Goal: Information Seeking & Learning: Compare options

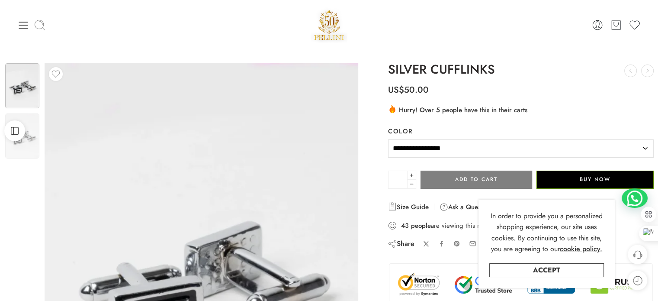
click at [41, 22] on icon at bounding box center [40, 25] width 12 height 12
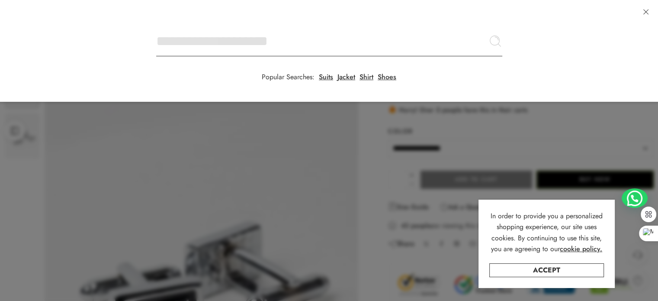
click at [156, 26] on input "Search here" at bounding box center [329, 41] width 346 height 30
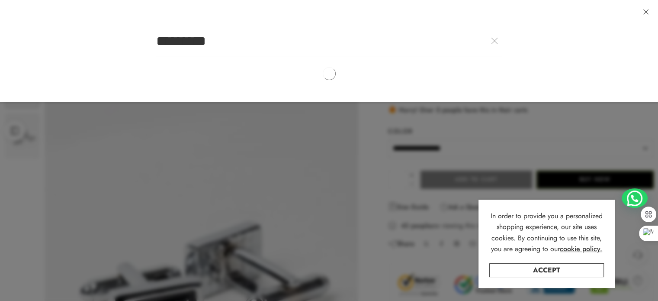
click button "Search" at bounding box center [0, 0] width 0 height 0
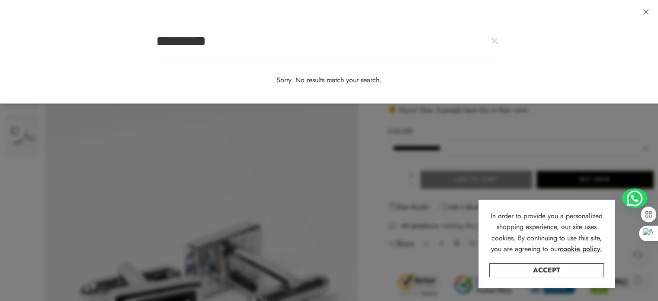
click at [383, 161] on div at bounding box center [329, 150] width 658 height 301
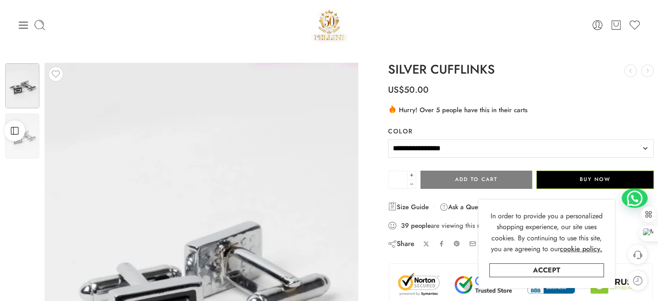
click at [482, 67] on h1 "SILVER CUFFLINKS" at bounding box center [521, 70] width 266 height 14
copy h1 "CUFFLINKS"
click at [38, 26] on icon at bounding box center [40, 25] width 12 height 12
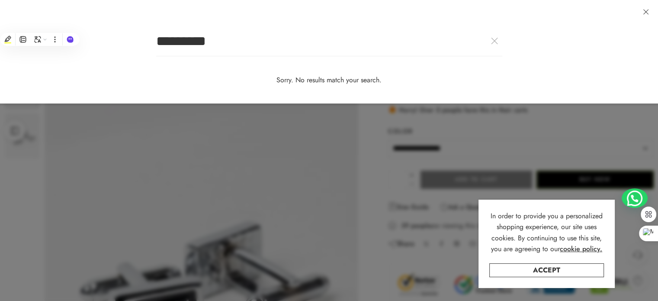
click at [156, 26] on input "*********" at bounding box center [329, 41] width 346 height 30
click at [246, 46] on input "*********" at bounding box center [329, 41] width 346 height 30
paste input "text"
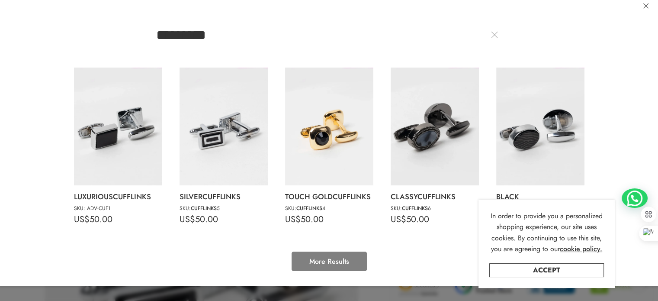
scroll to position [6, 0]
type input "*********"
click at [554, 267] on link "Accept" at bounding box center [547, 270] width 115 height 14
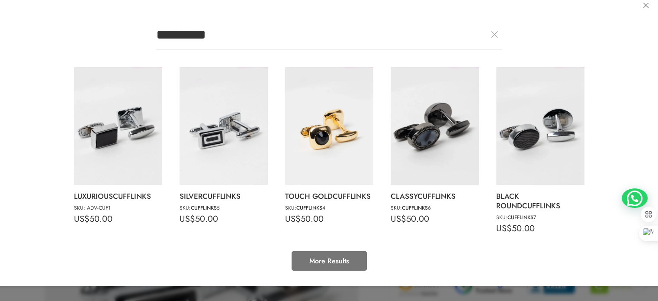
click at [337, 258] on link "More Results" at bounding box center [329, 260] width 75 height 19
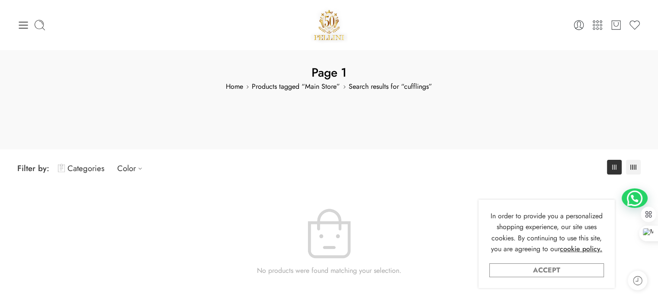
click at [575, 271] on link "Accept" at bounding box center [547, 270] width 115 height 14
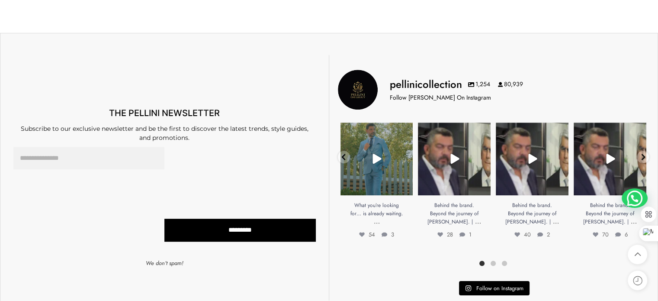
scroll to position [563, 0]
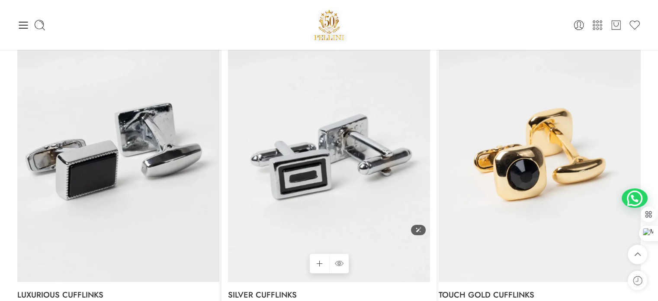
scroll to position [173, 0]
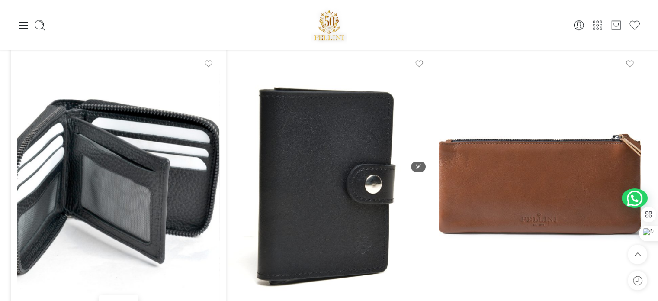
scroll to position [1039, 0]
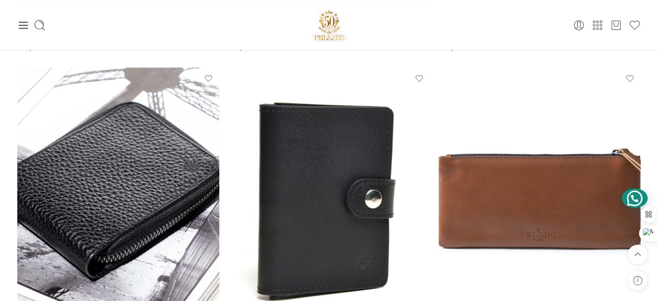
click at [638, 202] on div at bounding box center [635, 197] width 26 height 19
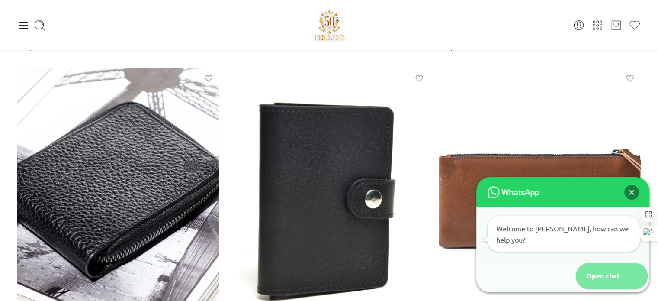
click at [615, 281] on div "Open chat" at bounding box center [599, 276] width 46 height 26
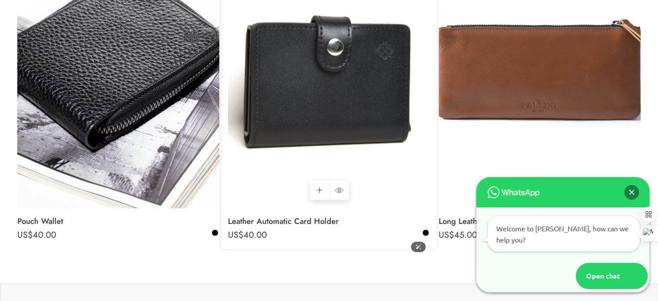
scroll to position [1169, 0]
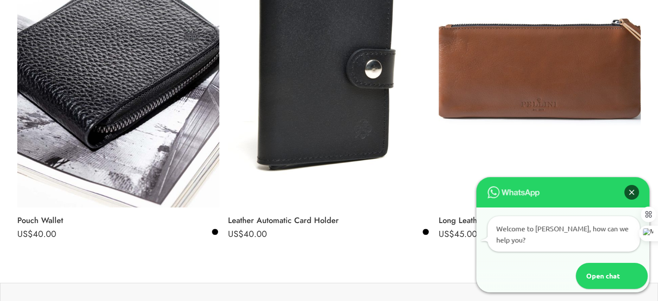
click at [633, 200] on div "Close" at bounding box center [632, 192] width 15 height 15
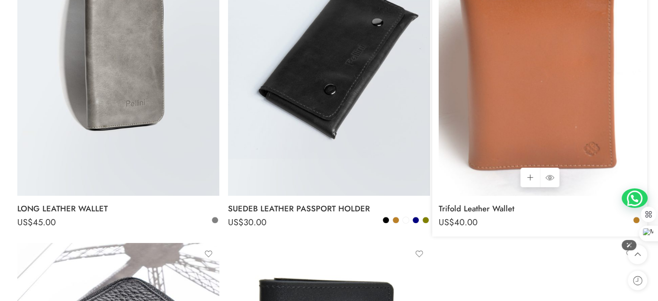
scroll to position [866, 0]
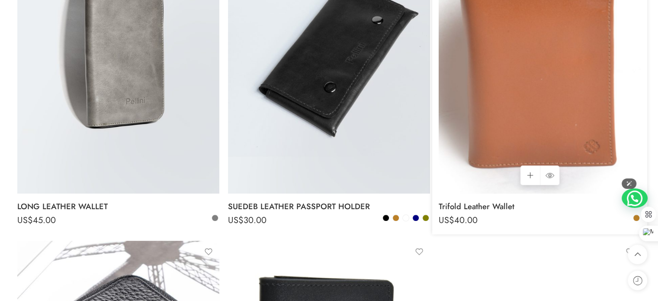
click at [587, 105] on img at bounding box center [540, 59] width 202 height 270
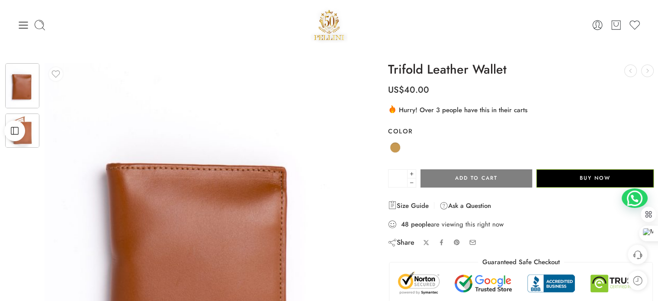
click at [34, 134] on img at bounding box center [22, 130] width 34 height 34
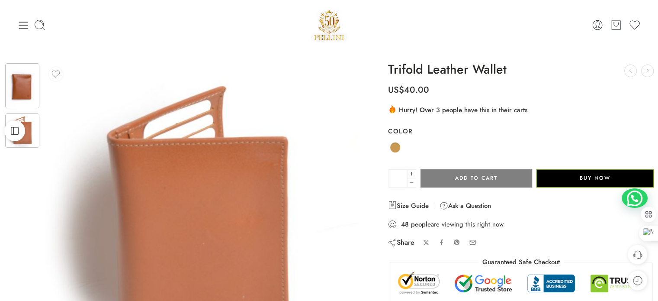
click at [28, 96] on img at bounding box center [22, 85] width 34 height 45
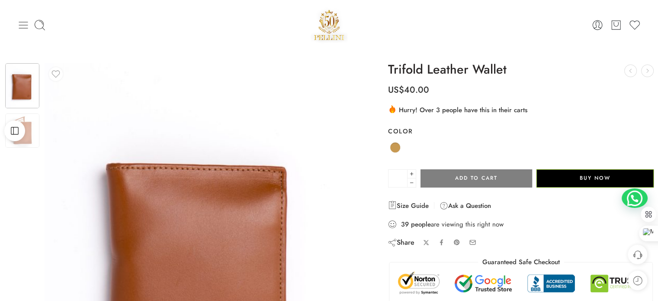
click at [22, 25] on icon at bounding box center [23, 25] width 9 height 7
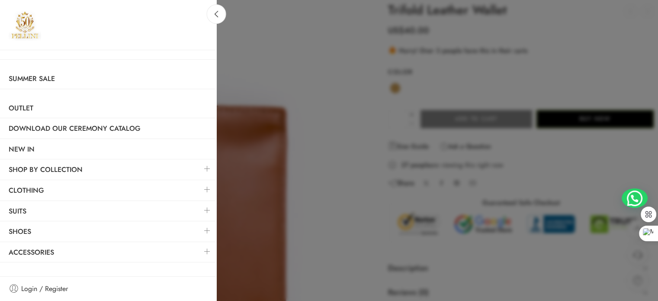
scroll to position [43, 0]
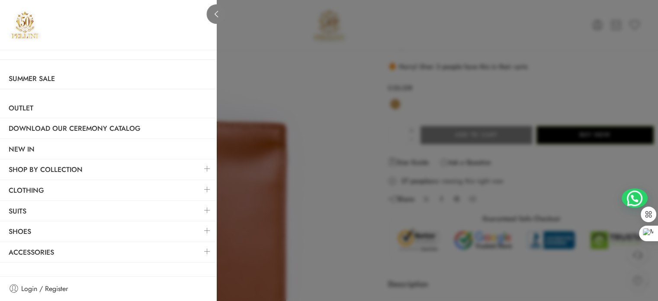
click at [213, 20] on link at bounding box center [216, 13] width 19 height 19
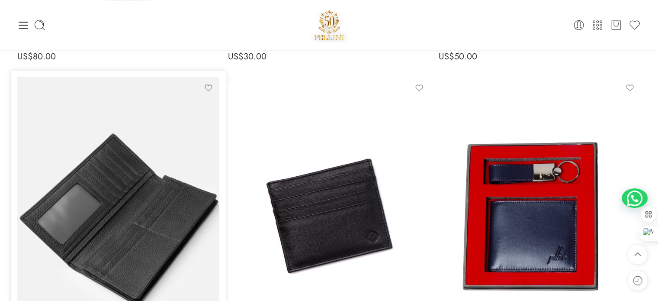
scroll to position [390, 0]
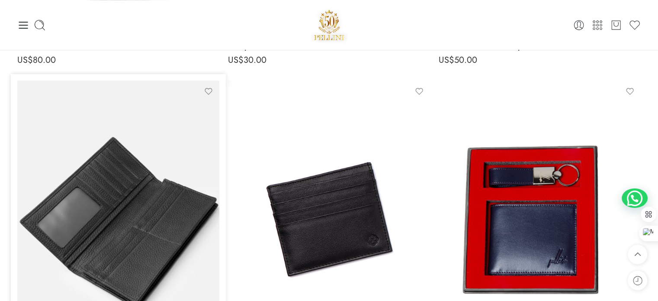
click at [90, 190] on img at bounding box center [118, 216] width 202 height 270
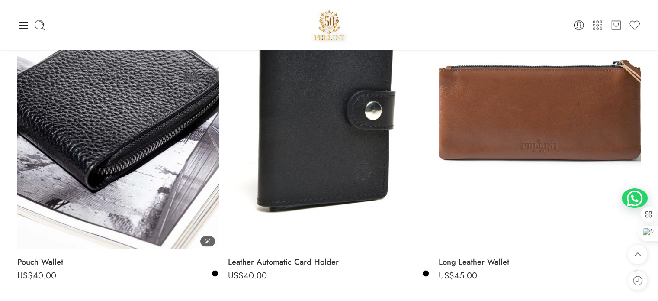
scroll to position [1126, 0]
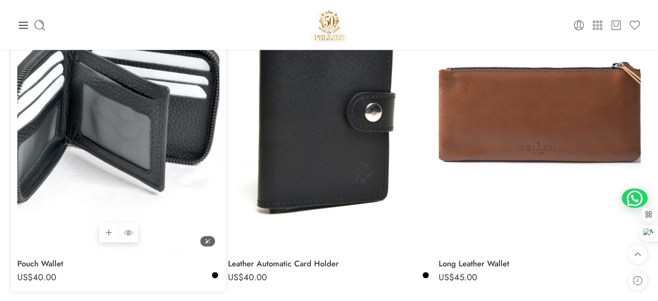
click at [170, 125] on img at bounding box center [118, 116] width 202 height 270
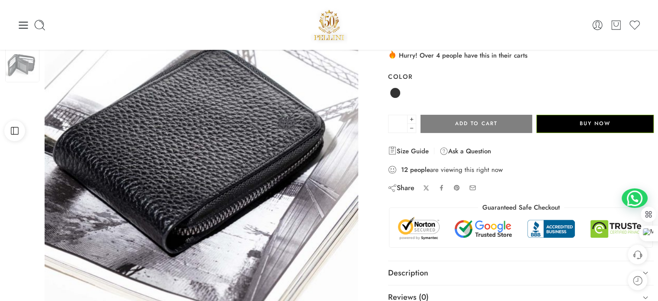
scroll to position [43, 0]
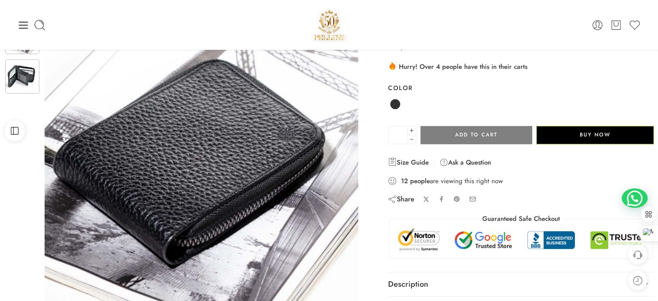
click at [26, 81] on img at bounding box center [22, 76] width 34 height 34
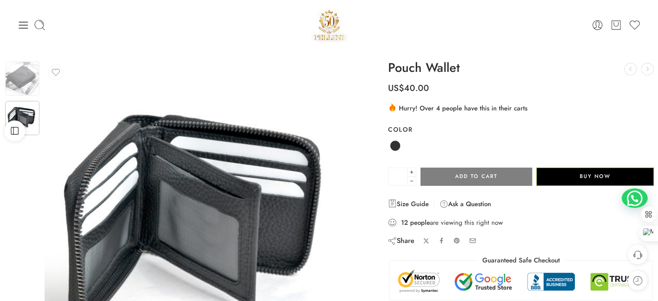
scroll to position [0, 0]
